Goal: Transaction & Acquisition: Download file/media

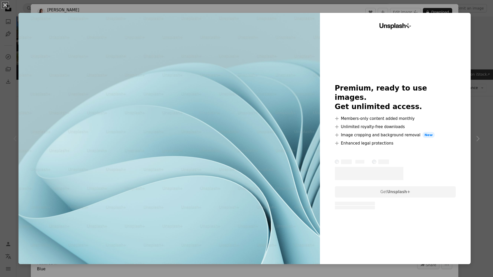
scroll to position [71, 0]
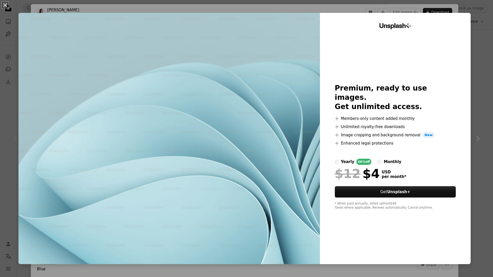
click at [472, 48] on div "An X shape Unsplash+ Premium, ready to use images. Get unlimited access. A plus…" at bounding box center [246, 138] width 493 height 277
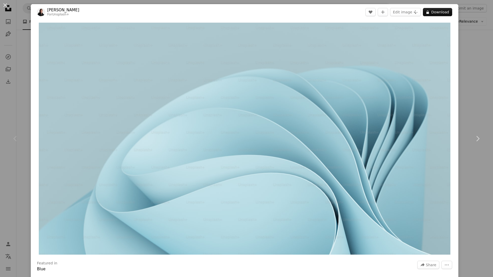
click at [472, 48] on div "An X shape Chevron left Chevron right [PERSON_NAME] For Unsplash+ A heart A plu…" at bounding box center [246, 138] width 493 height 277
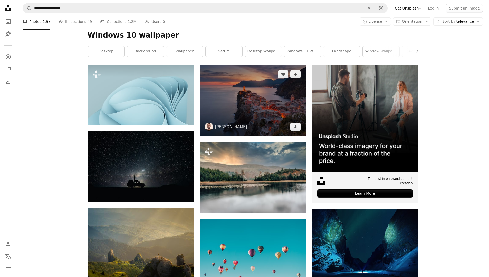
click at [244, 105] on img at bounding box center [253, 100] width 106 height 71
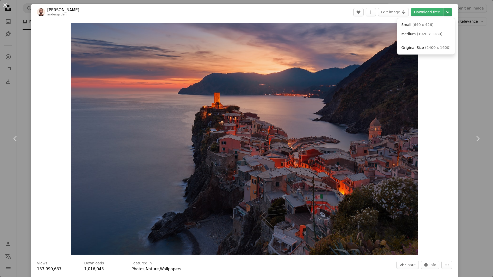
click at [445, 10] on icon "Chevron down" at bounding box center [448, 12] width 8 height 6
click at [425, 45] on span "( 2400 x 1600 )" at bounding box center [437, 47] width 25 height 4
